Goal: Information Seeking & Learning: Learn about a topic

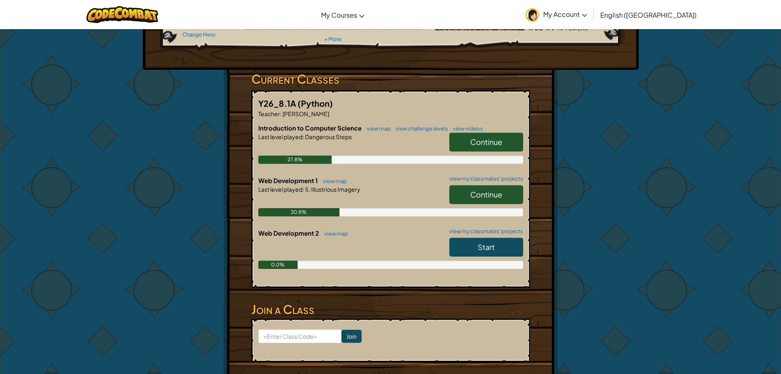
scroll to position [123, 0]
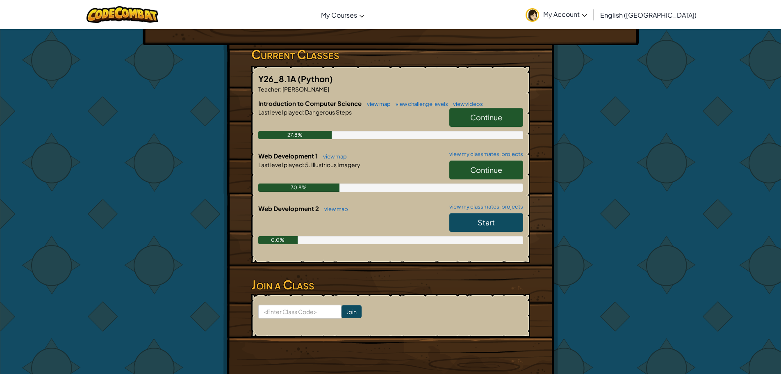
drag, startPoint x: 485, startPoint y: 169, endPoint x: 489, endPoint y: 170, distance: 4.6
click at [489, 170] on span "Continue" at bounding box center [486, 169] width 32 height 9
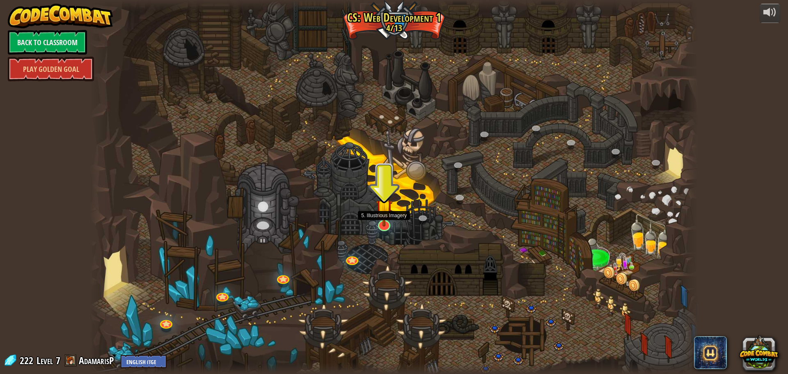
click at [379, 224] on img at bounding box center [384, 208] width 16 height 38
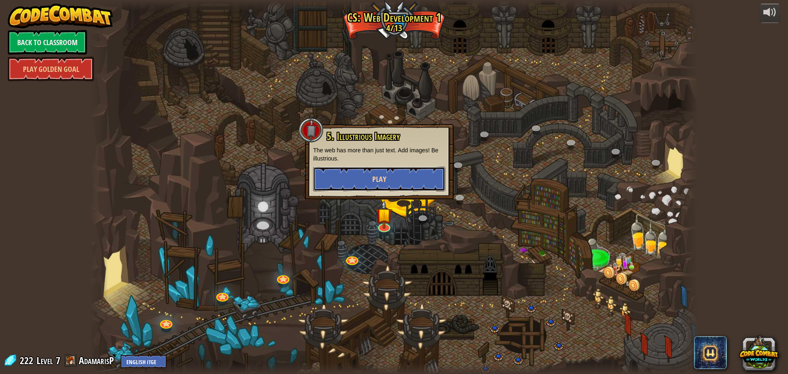
click at [381, 183] on span "Play" at bounding box center [379, 179] width 14 height 10
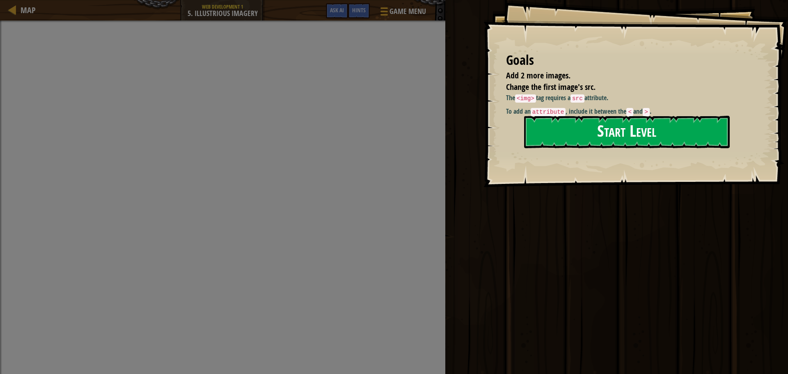
click at [614, 122] on button "Start Level" at bounding box center [626, 132] width 205 height 32
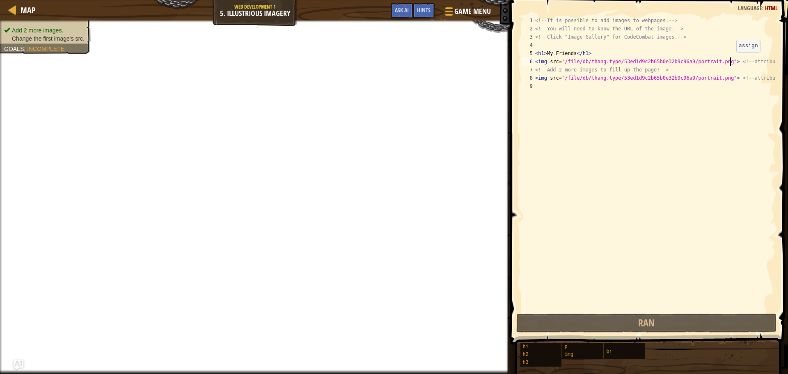
click at [729, 60] on div "<!-- It is possible to add images to webpages. --> <!-- You will need to know t…" at bounding box center [654, 172] width 242 height 312
drag, startPoint x: 723, startPoint y: 62, endPoint x: 747, endPoint y: 71, distance: 25.4
click at [747, 71] on div "<!-- It is possible to add images to webpages. --> <!-- You will need to know t…" at bounding box center [654, 172] width 242 height 312
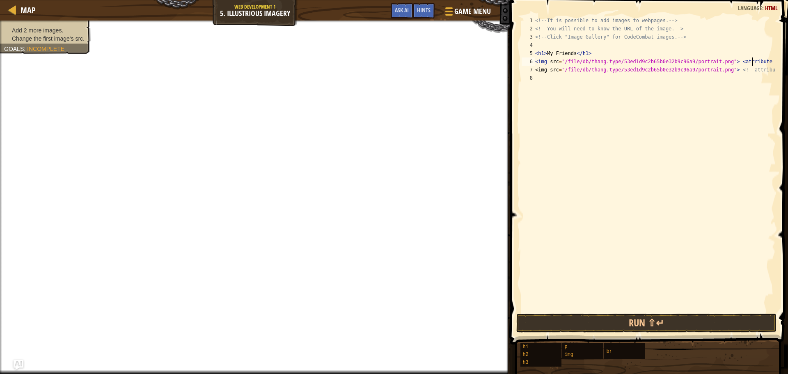
scroll to position [4, 18]
drag, startPoint x: 722, startPoint y: 72, endPoint x: 734, endPoint y: 134, distance: 62.7
click at [734, 134] on div "<!-- It is possible to add images to webpages. --> <!-- You will need to know t…" at bounding box center [654, 172] width 242 height 312
click at [687, 326] on button "Run ⇧↵" at bounding box center [646, 322] width 260 height 19
click at [685, 325] on button "Run ⇧↵" at bounding box center [646, 322] width 260 height 19
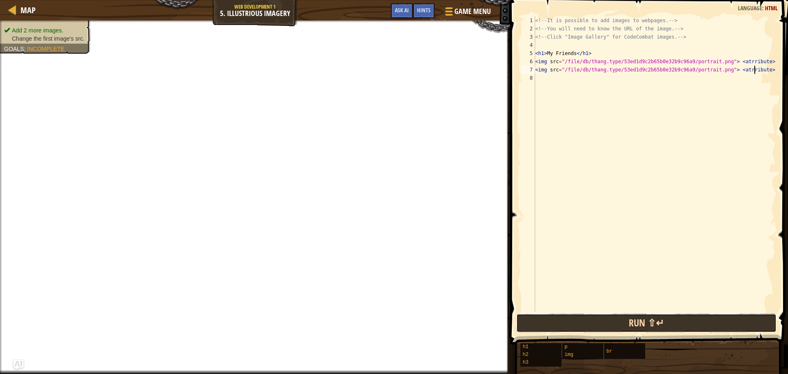
click at [683, 324] on button "Run ⇧↵" at bounding box center [646, 322] width 260 height 19
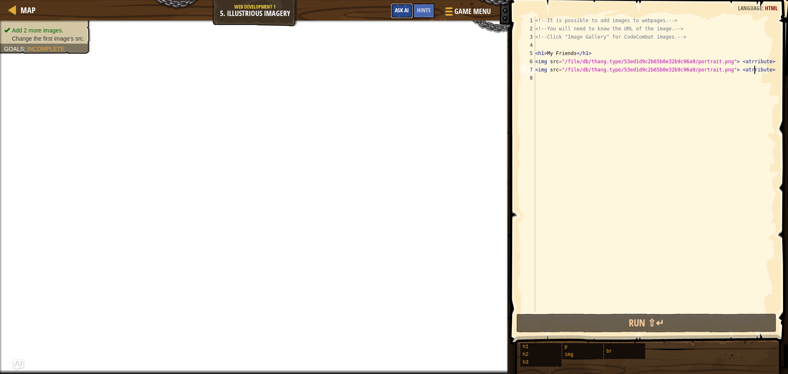
click at [404, 12] on span "Ask AI" at bounding box center [402, 10] width 14 height 8
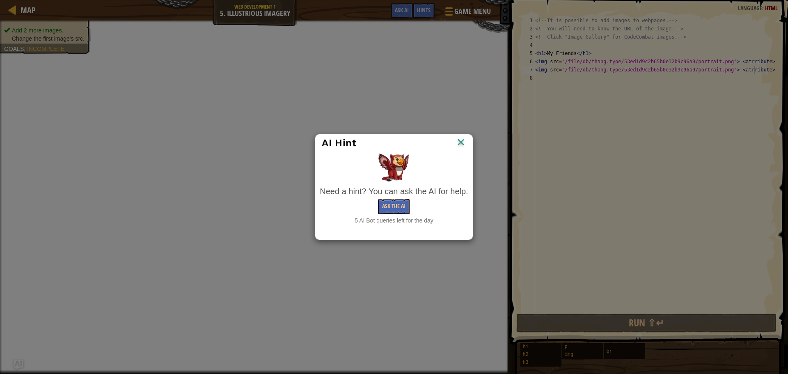
click at [389, 221] on div "5 AI Bot queries left for the day" at bounding box center [394, 220] width 148 height 8
click at [395, 206] on button "Ask the AI" at bounding box center [394, 206] width 32 height 15
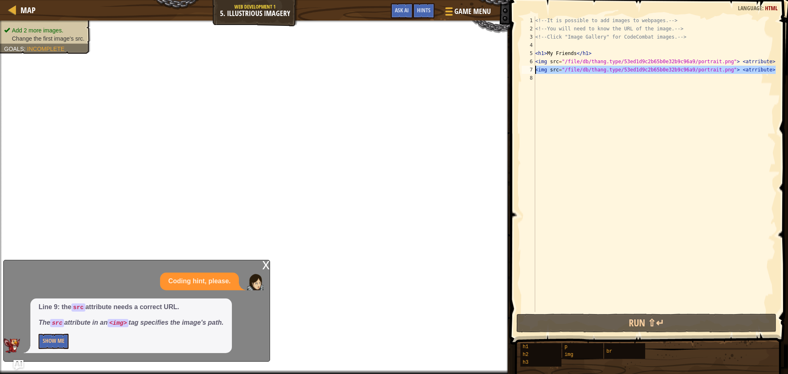
click at [534, 70] on div "7" at bounding box center [528, 70] width 14 height 8
type textarea "<img src="/file/db/thang.type/53ed1d9c2b65b0e32b9c96a9/portrait.png"> <atrribut…"
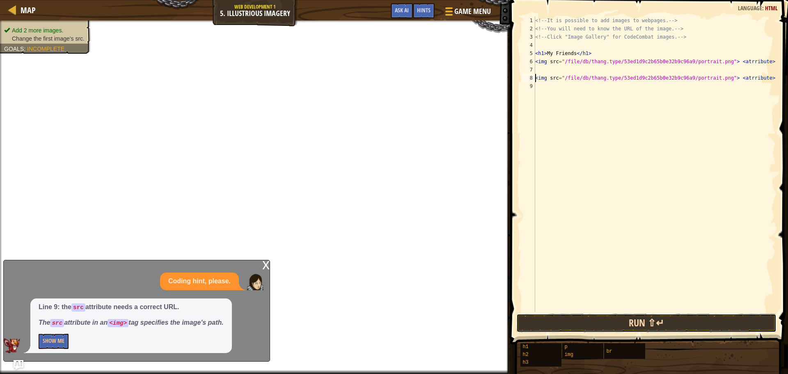
click at [567, 319] on button "Run ⇧↵" at bounding box center [646, 322] width 260 height 19
click at [598, 327] on button "Run ⇧↵" at bounding box center [646, 322] width 260 height 19
click at [604, 322] on button "Run ⇧↵" at bounding box center [646, 322] width 260 height 19
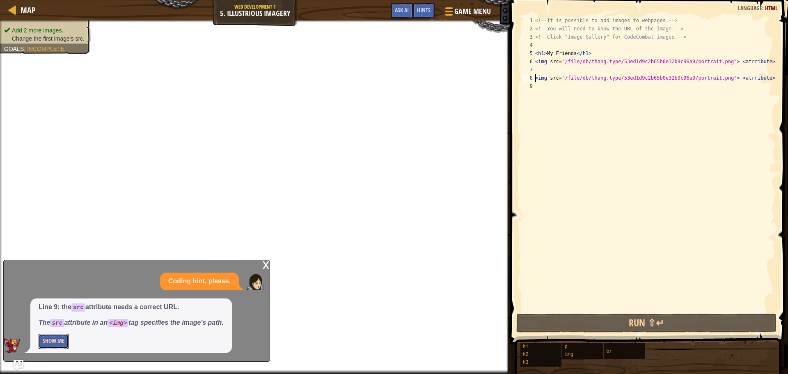
click at [63, 340] on button "Show Me" at bounding box center [54, 340] width 30 height 15
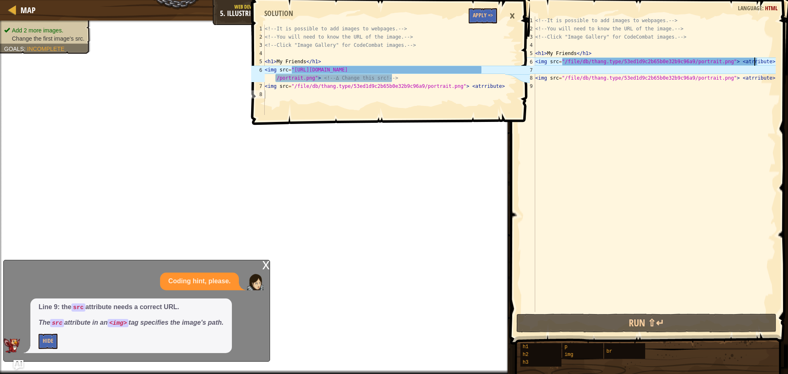
click at [760, 59] on div "<!-- It is possible to add images to webpages. --> <!-- You will need to know t…" at bounding box center [654, 172] width 242 height 312
type textarea "<img src="[URL][DOMAIN_NAME]"> <!-- ∆ Change this src! -->"
drag, startPoint x: 317, startPoint y: 76, endPoint x: 398, endPoint y: 80, distance: 80.9
click at [398, 80] on div "<!-- It is possible to add images to webpages. --> <!-- You will need to know t…" at bounding box center [384, 78] width 242 height 107
drag, startPoint x: 724, startPoint y: 62, endPoint x: 765, endPoint y: 58, distance: 41.2
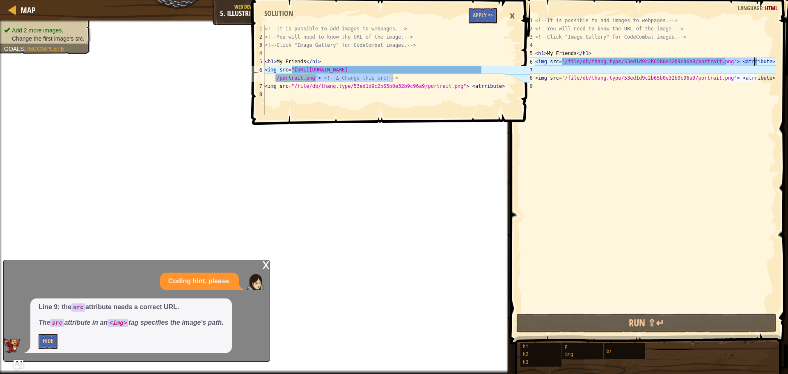
click at [765, 58] on div "<!-- It is possible to add images to webpages. --> <!-- You will need to know t…" at bounding box center [654, 172] width 242 height 312
click at [765, 58] on div "<!-- It is possible to add images to webpages. --> <!-- You will need to know t…" at bounding box center [654, 163] width 242 height 295
click at [766, 64] on div "<!-- It is possible to add images to webpages. --> <!-- You will need to know t…" at bounding box center [654, 172] width 242 height 312
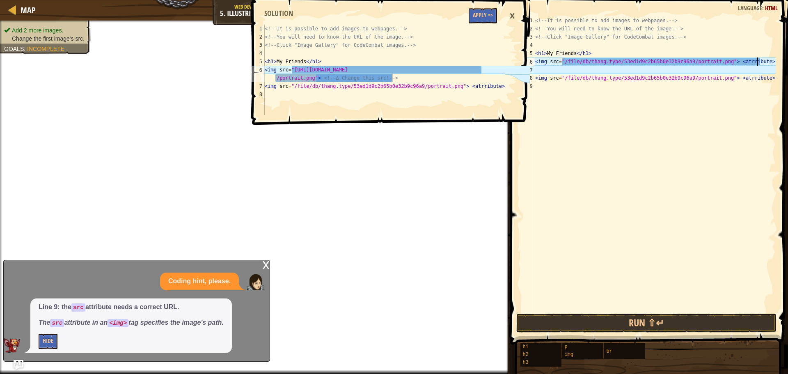
paste textarea "<!-- ∆ Change this src! -->"
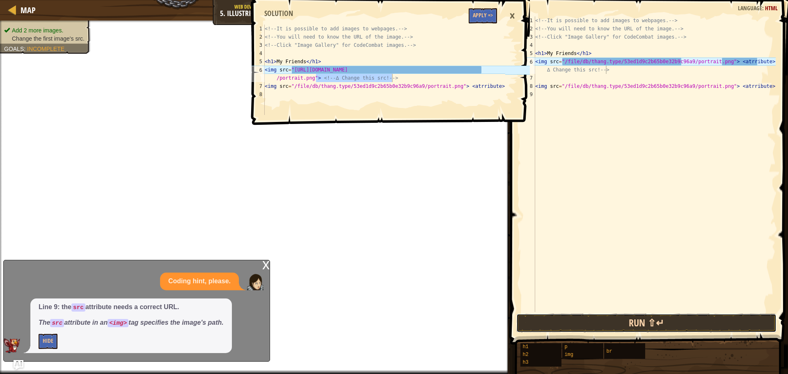
click at [714, 321] on button "Run ⇧↵" at bounding box center [646, 322] width 260 height 19
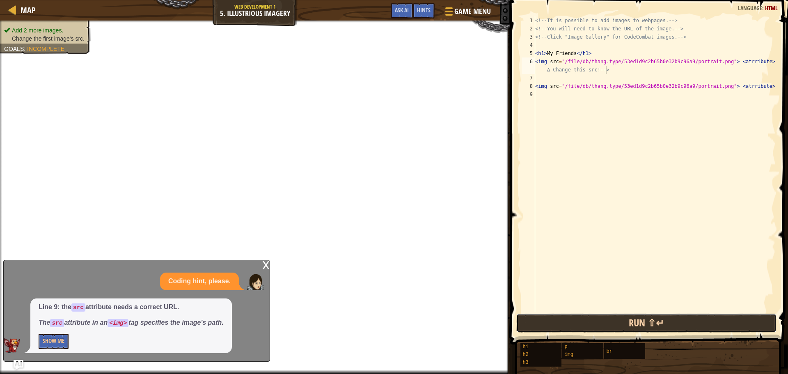
click at [714, 321] on button "Run ⇧↵" at bounding box center [646, 322] width 260 height 19
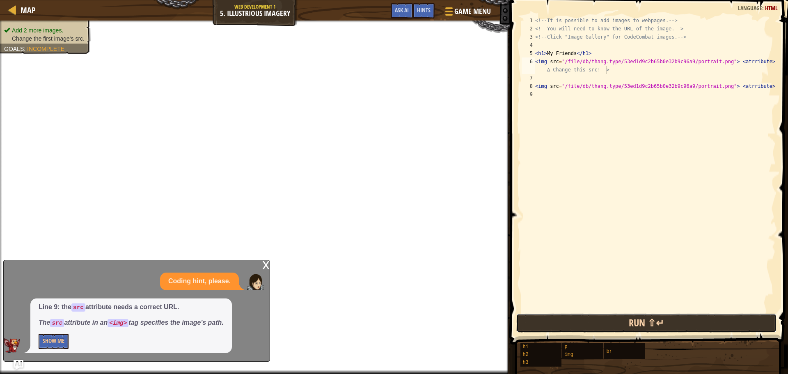
drag, startPoint x: 689, startPoint y: 319, endPoint x: 684, endPoint y: 319, distance: 5.3
click at [686, 319] on button "Run ⇧↵" at bounding box center [646, 322] width 260 height 19
drag, startPoint x: 683, startPoint y: 320, endPoint x: 666, endPoint y: 321, distance: 16.9
click at [672, 320] on button "Run ⇧↵" at bounding box center [646, 322] width 260 height 19
drag, startPoint x: 664, startPoint y: 321, endPoint x: 660, endPoint y: 321, distance: 4.5
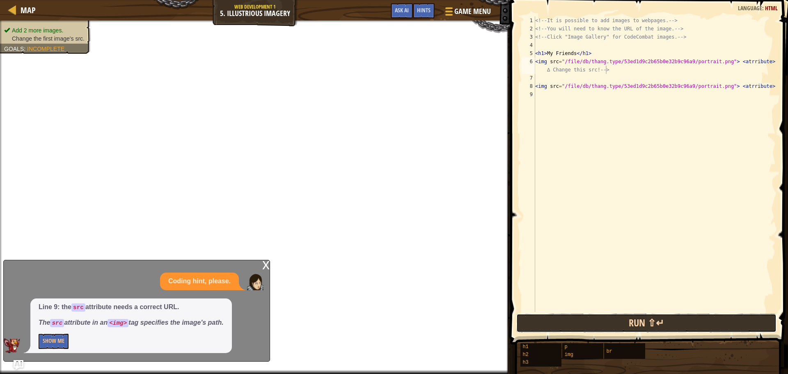
click at [663, 321] on button "Run ⇧↵" at bounding box center [646, 322] width 260 height 19
click at [659, 321] on button "Run ⇧↵" at bounding box center [646, 322] width 260 height 19
click at [658, 320] on button "Run ⇧↵" at bounding box center [646, 322] width 260 height 19
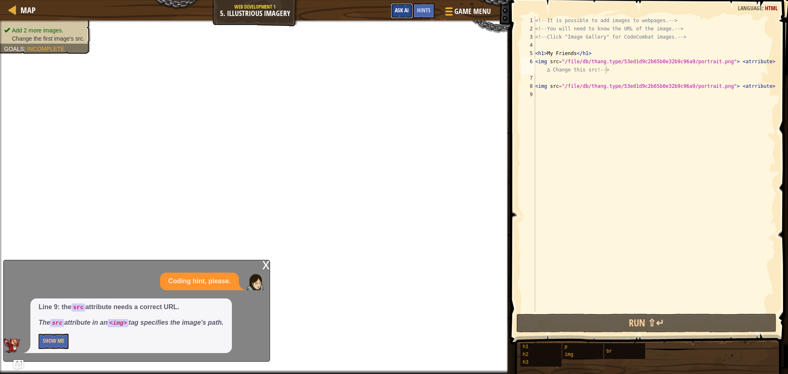
click at [402, 9] on span "Ask AI" at bounding box center [402, 10] width 14 height 8
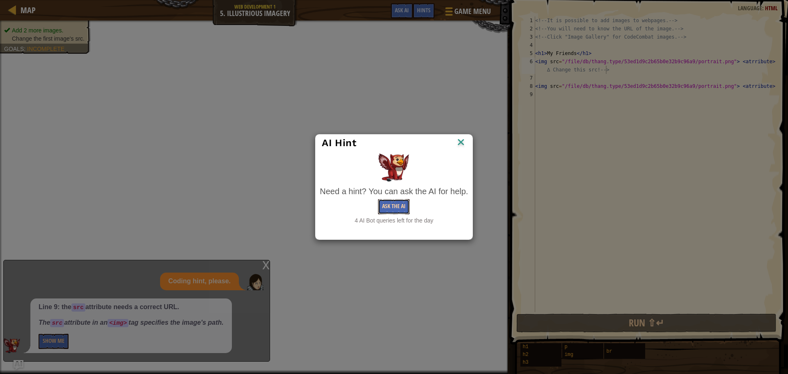
click at [393, 208] on button "Ask the AI" at bounding box center [394, 206] width 32 height 15
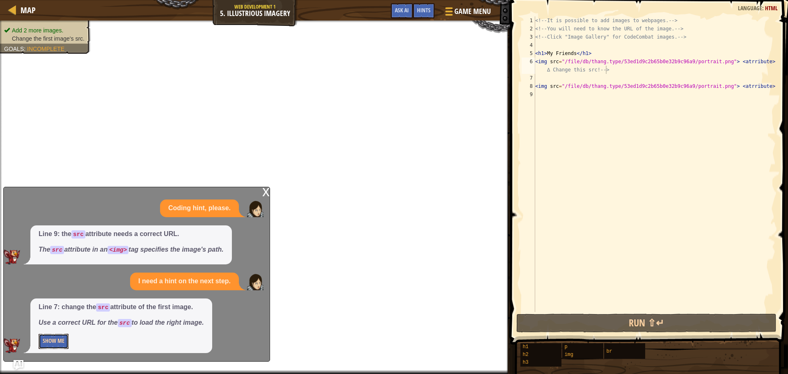
click at [61, 343] on button "Show Me" at bounding box center [54, 340] width 30 height 15
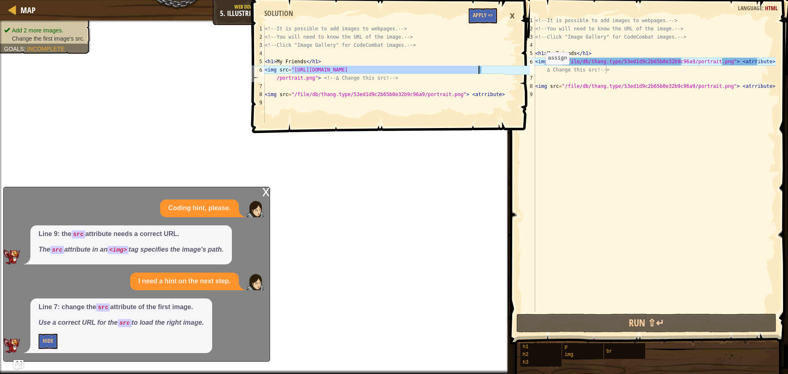
drag, startPoint x: 292, startPoint y: 69, endPoint x: 528, endPoint y: 72, distance: 235.9
click at [528, 72] on div "<img src="[URL][DOMAIN_NAME]"> <!-- ∆ Change this src! --> 1 2 3 4 5 6 7 8 9 <!…" at bounding box center [389, 64] width 280 height 121
click at [488, 74] on div "<!-- It is possible to add images to webpages. --> <!-- You will need to know t…" at bounding box center [384, 82] width 242 height 115
drag, startPoint x: 486, startPoint y: 72, endPoint x: 443, endPoint y: 72, distance: 42.2
click at [443, 72] on div "<!-- It is possible to add images to webpages. --> <!-- You will need to know t…" at bounding box center [384, 82] width 242 height 115
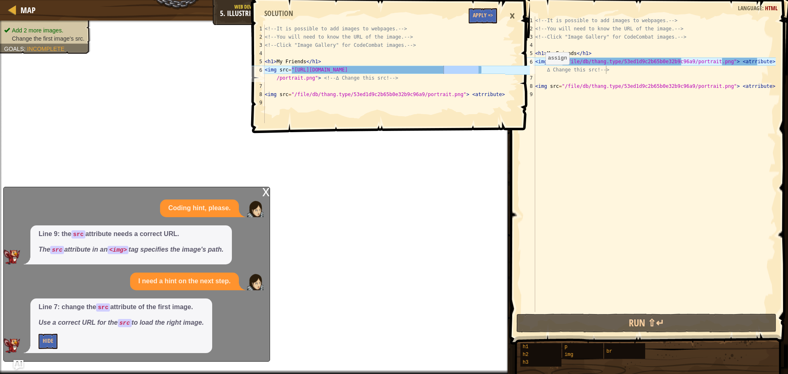
click at [507, 66] on icon at bounding box center [517, 70] width 25 height 9
click at [484, 71] on div "<!-- It is possible to add images to webpages. --> <!-- You will need to know t…" at bounding box center [384, 74] width 242 height 98
drag, startPoint x: 484, startPoint y: 70, endPoint x: 292, endPoint y: 68, distance: 192.4
click at [292, 68] on div "<!-- It is possible to add images to webpages. --> <!-- You will need to know t…" at bounding box center [384, 82] width 242 height 115
drag, startPoint x: 561, startPoint y: 61, endPoint x: 679, endPoint y: 64, distance: 118.2
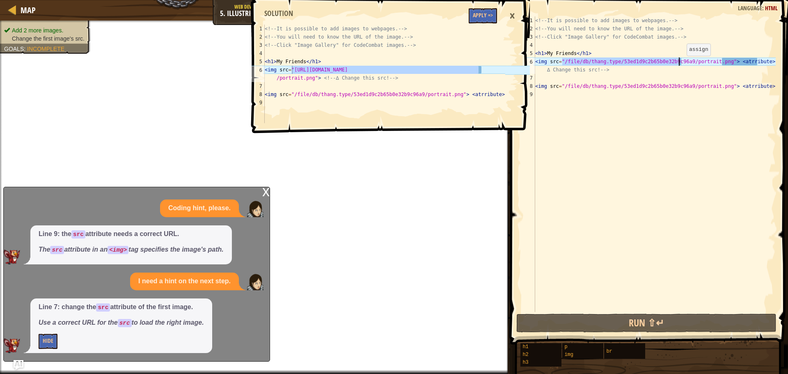
click at [679, 64] on div "<!-- It is possible to add images to webpages. --> <!-- You will need to know t…" at bounding box center [654, 172] width 242 height 312
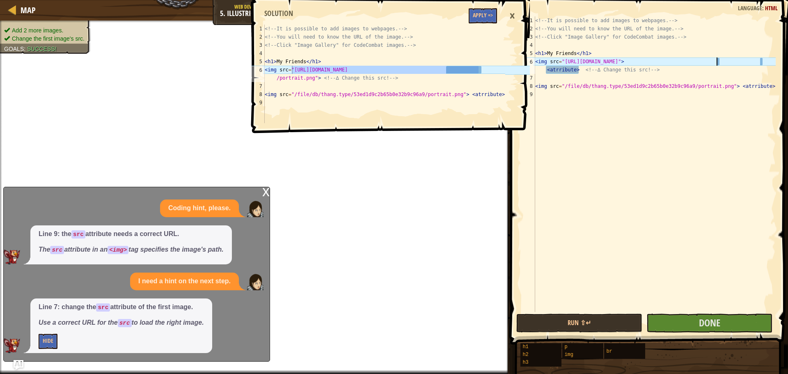
scroll to position [4, 15]
click at [721, 62] on div "<!-- It is possible to add images to webpages. --> <!-- You will need to know t…" at bounding box center [654, 172] width 242 height 312
click at [605, 66] on div "<!-- It is possible to add images to webpages. --> <!-- You will need to know t…" at bounding box center [654, 172] width 242 height 312
click at [595, 325] on button "Run ⇧↵" at bounding box center [579, 322] width 126 height 19
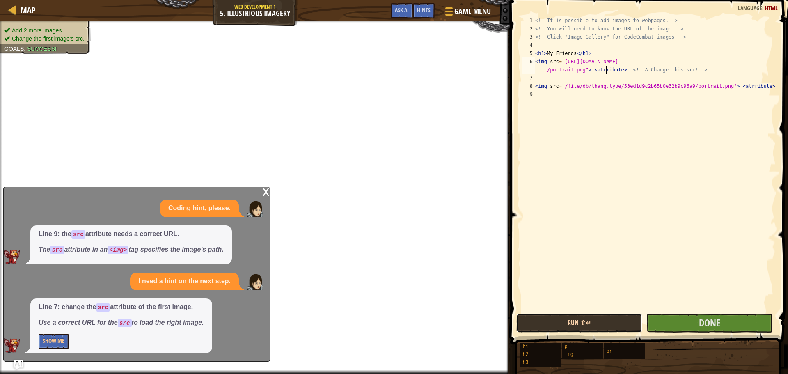
click at [595, 325] on button "Run ⇧↵" at bounding box center [579, 322] width 126 height 19
drag, startPoint x: 587, startPoint y: 70, endPoint x: 621, endPoint y: 71, distance: 34.5
click at [621, 71] on div "<!-- It is possible to add images to webpages. --> <!-- You will need to know t…" at bounding box center [654, 172] width 242 height 312
type textarea "<img src="[URL][DOMAIN_NAME]"> <!-- ∆ Change this src! -->"
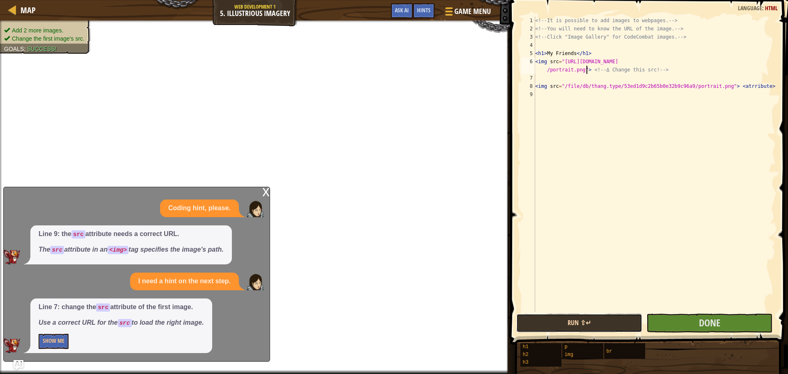
click at [570, 318] on button "Run ⇧↵" at bounding box center [579, 322] width 126 height 19
click at [571, 327] on button "Run ⇧↵" at bounding box center [579, 322] width 126 height 19
drag, startPoint x: 571, startPoint y: 331, endPoint x: 579, endPoint y: 334, distance: 8.3
click at [572, 331] on button "Run ⇧↵" at bounding box center [579, 322] width 126 height 19
click at [598, 324] on button "Run ⇧↵" at bounding box center [579, 322] width 126 height 19
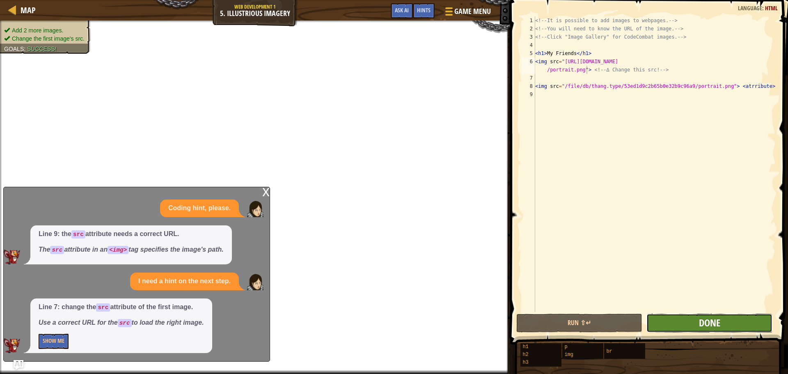
click at [714, 329] on span "Done" at bounding box center [709, 322] width 21 height 13
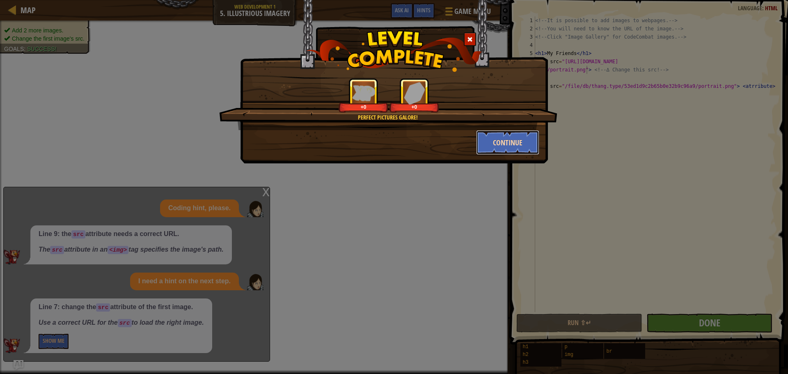
click at [520, 142] on button "Continue" at bounding box center [508, 142] width 64 height 25
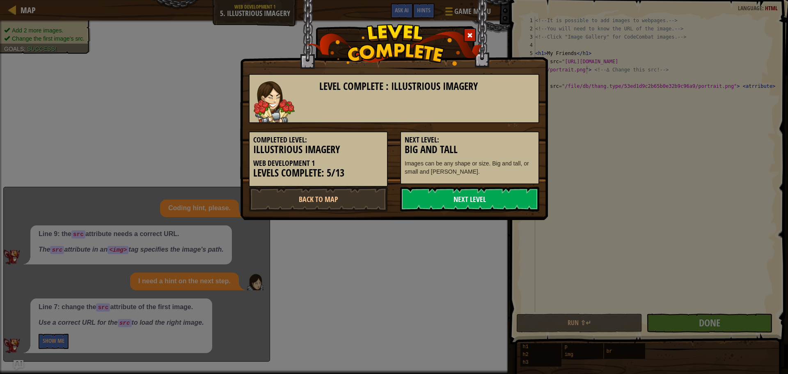
click at [455, 195] on link "Next Level" at bounding box center [469, 199] width 139 height 25
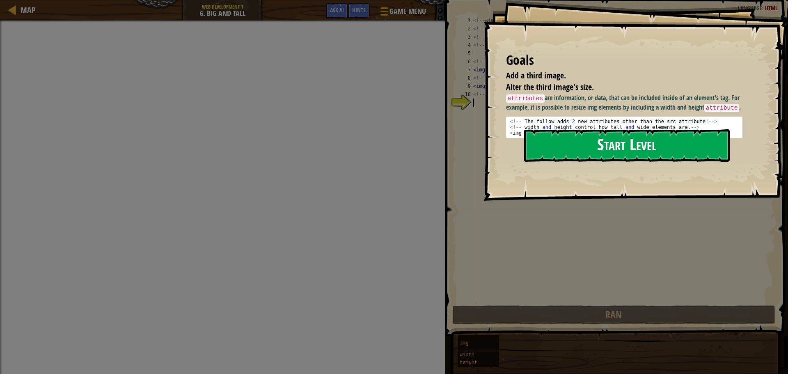
click at [587, 132] on button "Start Level" at bounding box center [626, 145] width 205 height 32
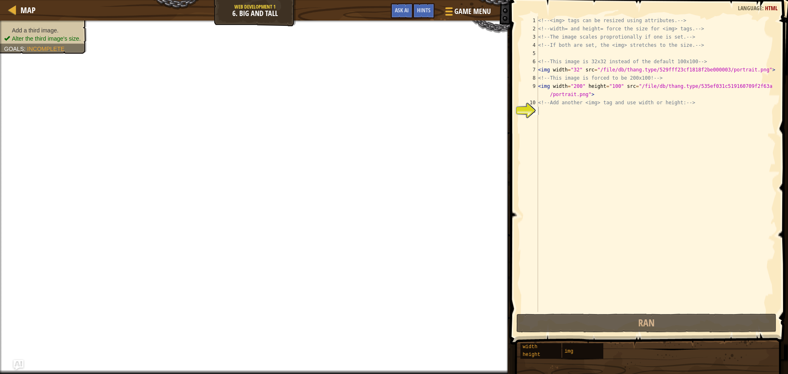
click at [13, 29] on ul "Add a third image. Alter the third image's size." at bounding box center [43, 34] width 79 height 16
click at [258, 19] on div "Map Web Development 1 6. Big and Tall Game Menu Done Hints Ask AI" at bounding box center [255, 10] width 510 height 21
click at [258, 14] on div "Map Web Development 1 6. Big and Tall Game Menu Done Hints Ask AI" at bounding box center [255, 10] width 510 height 21
click at [54, 27] on ul "Add a third image. Alter the third image's size." at bounding box center [43, 34] width 79 height 16
click at [559, 115] on div "<!-- <img> tags can be resized using attributes. --> <!-- width= and height= fo…" at bounding box center [655, 172] width 239 height 312
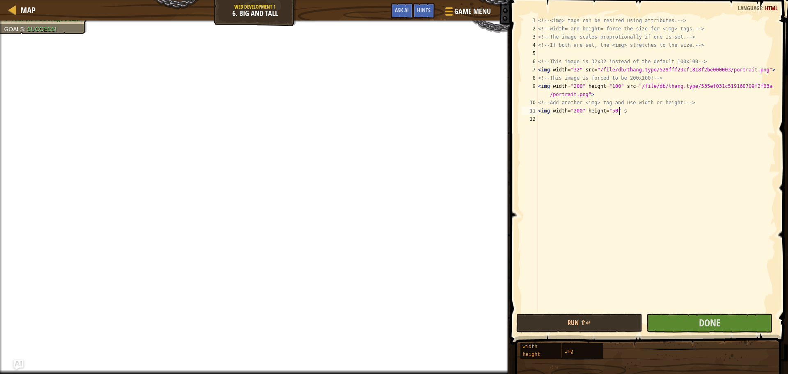
scroll to position [4, 6]
type textarea "<img width="200" height="50""
click at [706, 320] on span "Done" at bounding box center [709, 322] width 21 height 13
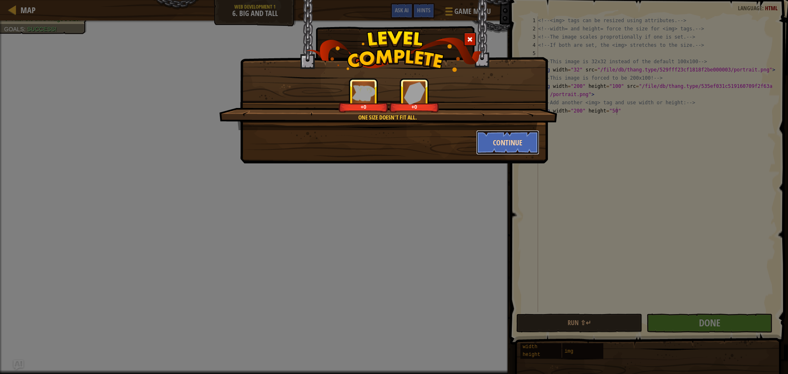
click at [494, 139] on button "Continue" at bounding box center [508, 142] width 64 height 25
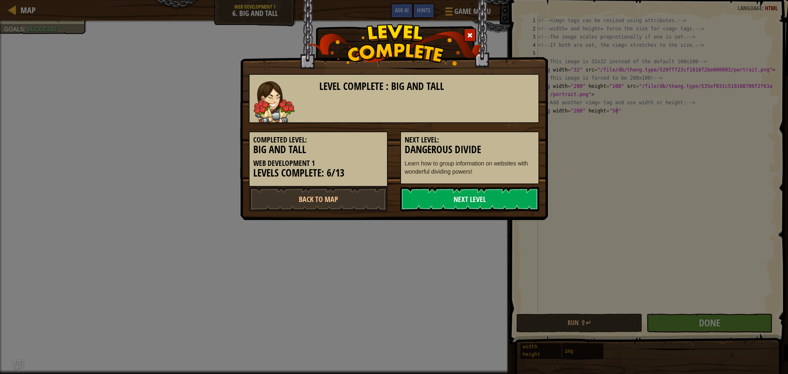
click at [472, 199] on link "Next Level" at bounding box center [469, 199] width 139 height 25
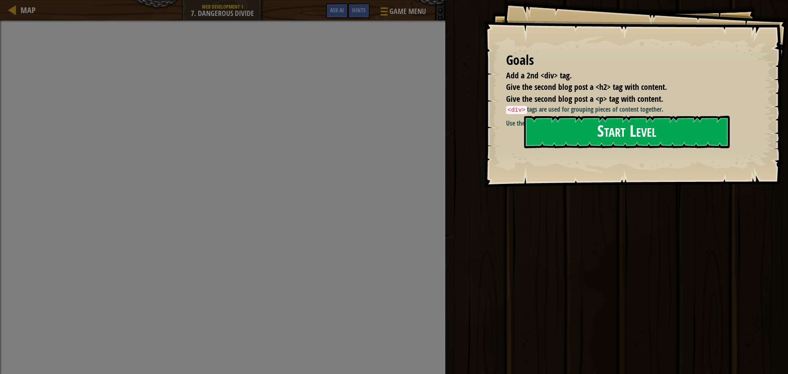
click at [542, 129] on button "Start Level" at bounding box center [626, 132] width 205 height 32
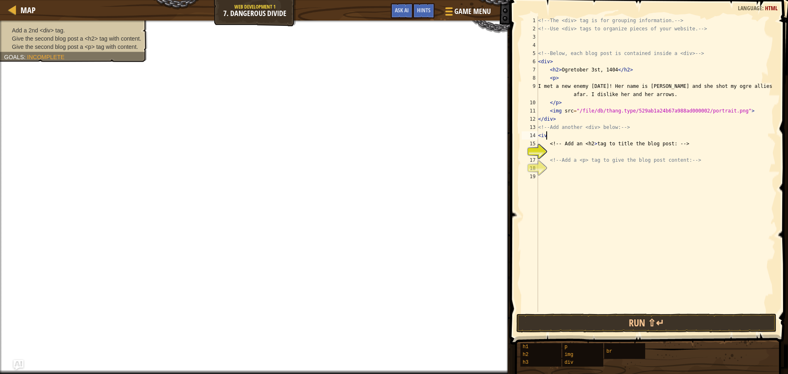
scroll to position [4, 0]
click at [541, 137] on div "<!-- The <div> tag is for grouping information. --> <!-- Use <div> tags to orga…" at bounding box center [655, 172] width 239 height 312
type textarea "<div>"
click at [554, 149] on div "<!-- The <div> tag is for grouping information. --> <!-- Use <div> tags to orga…" at bounding box center [655, 172] width 239 height 312
type textarea "<"
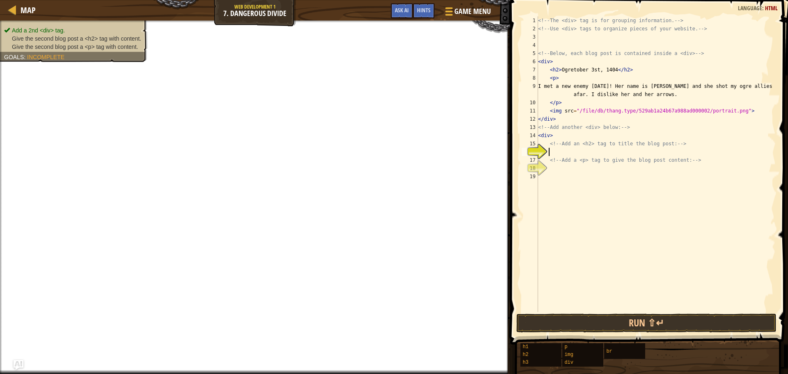
scroll to position [4, 0]
type textarea "<!-- Add an <h2> tag to title the blog post: -->"
click at [550, 177] on div "<!-- The <div> tag is for grouping information. --> <!-- Use <div> tags to orga…" at bounding box center [655, 172] width 239 height 312
click at [557, 157] on div "<!-- The <div> tag is for grouping information. --> <!-- Use <div> tags to orga…" at bounding box center [655, 172] width 239 height 312
click at [557, 145] on div "<!-- The <div> tag is for grouping information. --> <!-- Use <div> tags to orga…" at bounding box center [655, 172] width 239 height 312
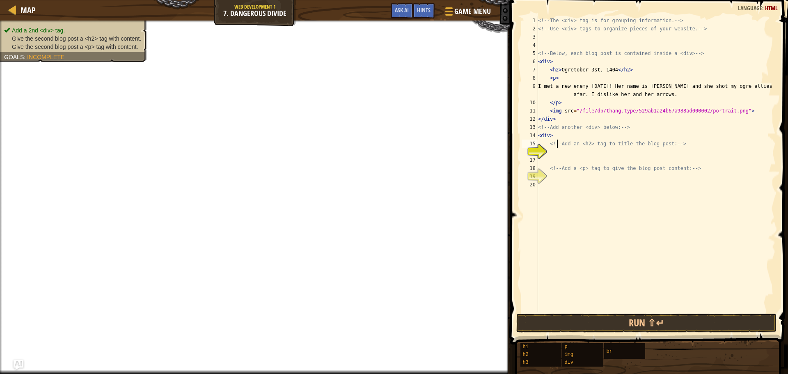
type textarea "<!-- Add an <h2> tag to title the blog post: -->"
click at [550, 160] on div "<!-- The <div> tag is for grouping information. --> <!-- Use <div> tags to orga…" at bounding box center [655, 172] width 239 height 312
type textarea "\"
type textarea "<h2"
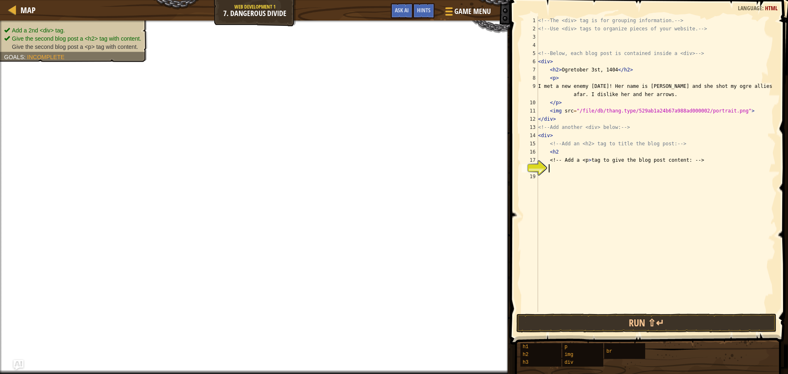
click at [556, 169] on div "<!-- The <div> tag is for grouping information. --> <!-- Use <div> tags to orga…" at bounding box center [655, 172] width 239 height 312
type textarea "<"
